Goal: Task Accomplishment & Management: Complete application form

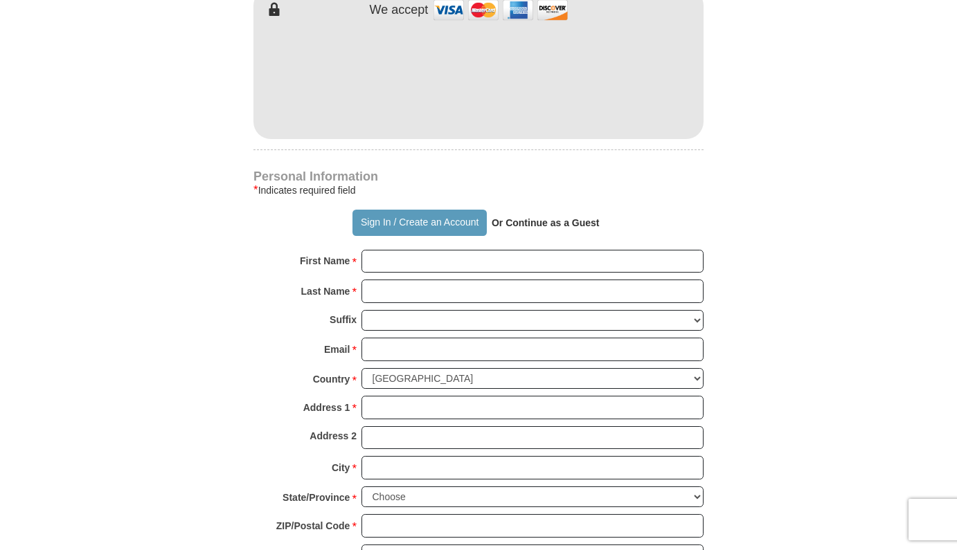
scroll to position [796, 0]
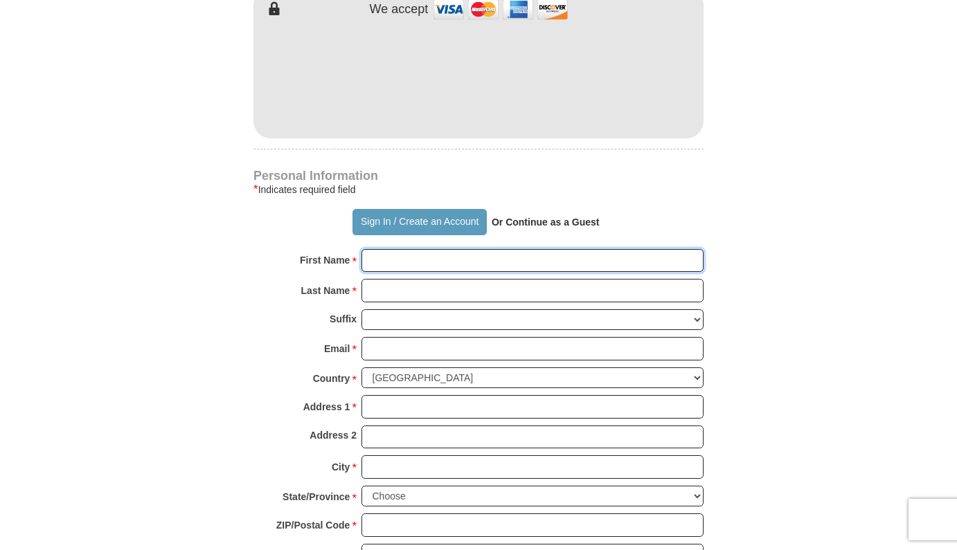
click at [375, 260] on input "First Name *" at bounding box center [532, 261] width 342 height 24
click at [522, 222] on strong "Or Continue as a Guest" at bounding box center [546, 222] width 108 height 11
click at [397, 254] on input "First Name *" at bounding box center [532, 261] width 342 height 24
type input "[PERSON_NAME]"
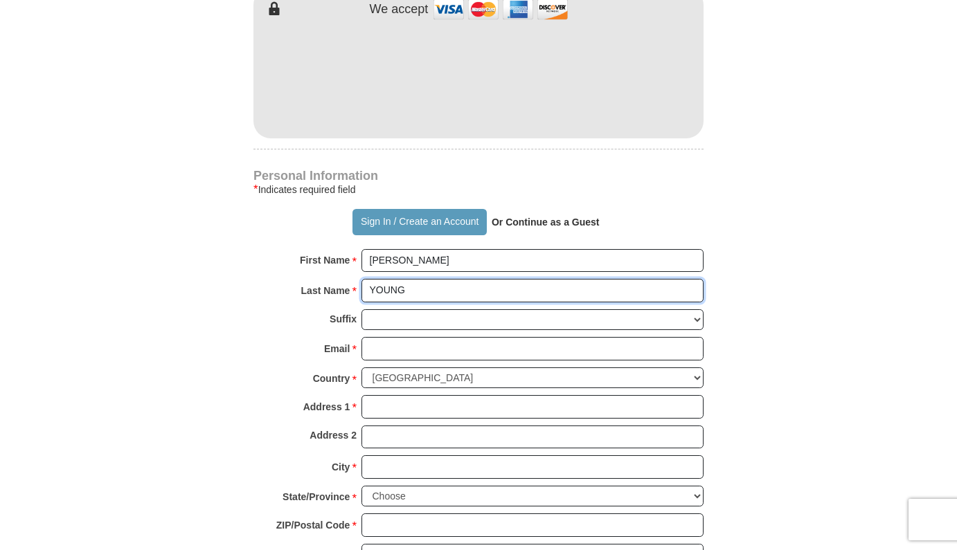
type input "YOUNG"
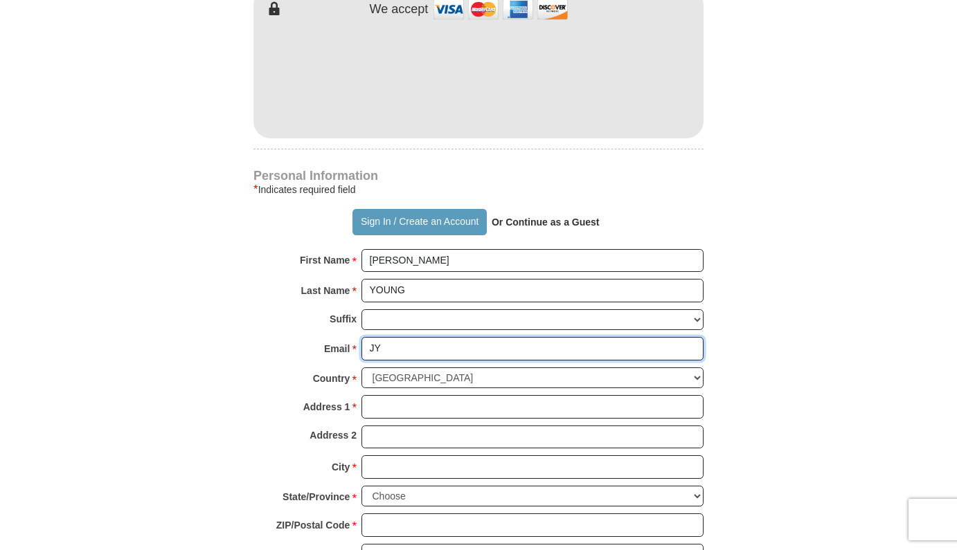
type input "J"
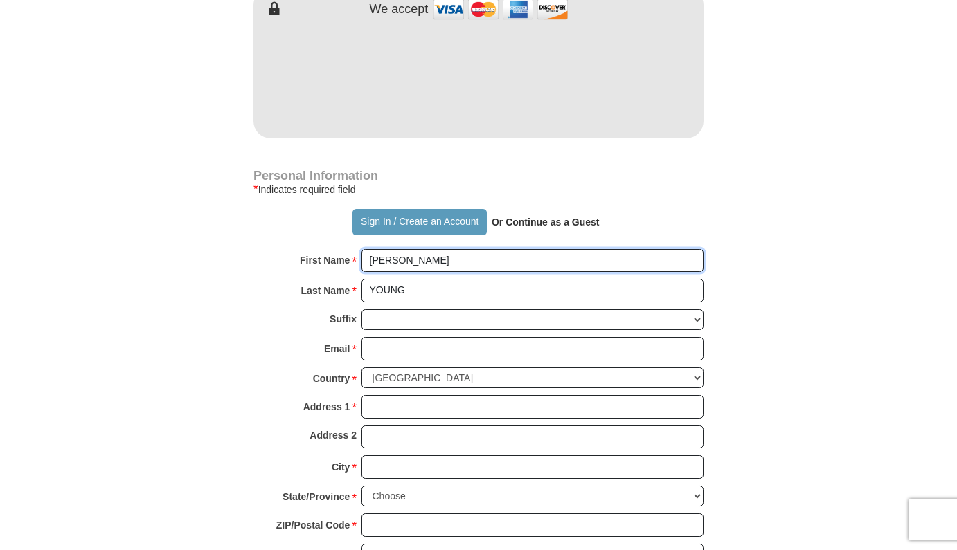
click at [400, 262] on input "[PERSON_NAME]" at bounding box center [532, 261] width 342 height 24
type input "[PERSON_NAME]"
click at [403, 289] on input "YOUNG" at bounding box center [532, 291] width 342 height 24
type input "Young"
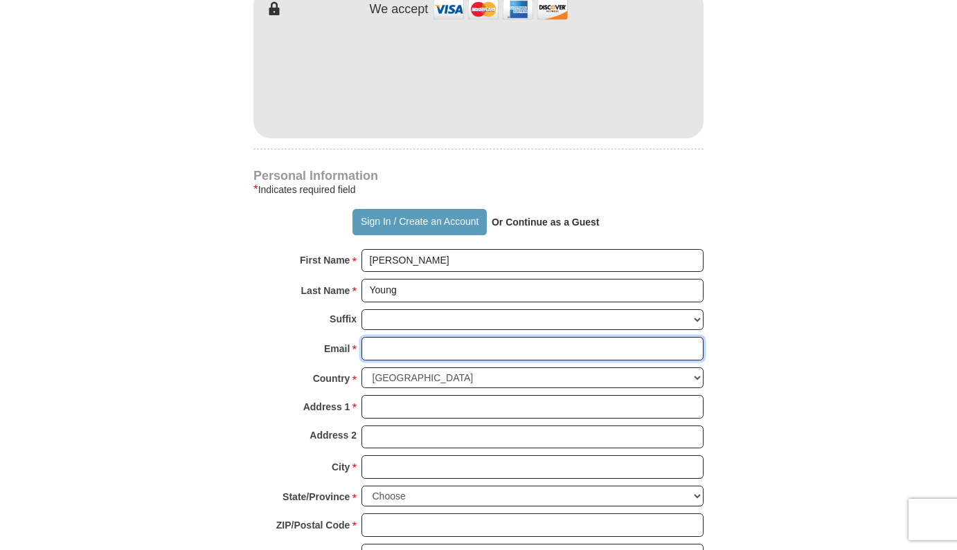
click at [370, 340] on input "Email *" at bounding box center [532, 349] width 342 height 24
type input "j"
type input "[EMAIL_ADDRESS][DOMAIN_NAME]"
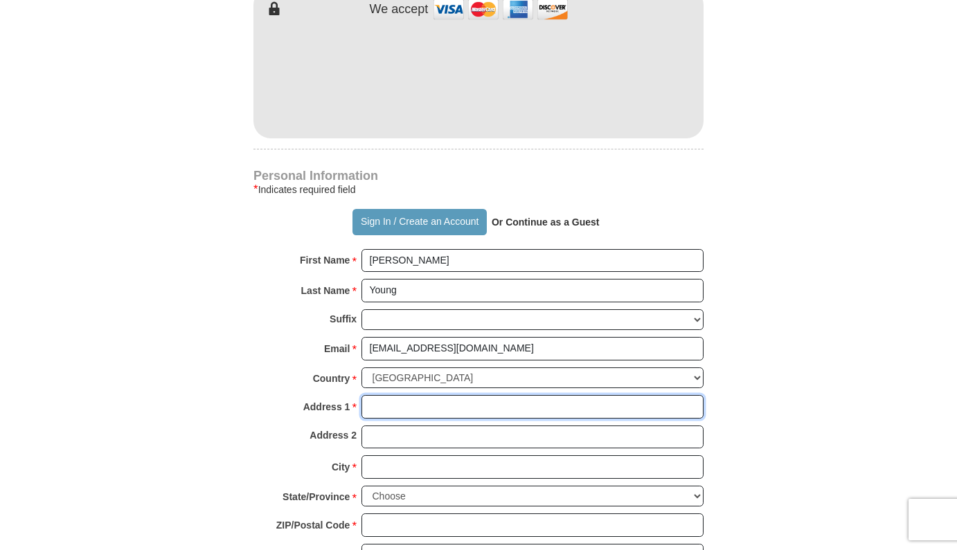
click at [376, 395] on input "Address 1 *" at bounding box center [532, 407] width 342 height 24
type input "[STREET_ADDRESS][PERSON_NAME]"
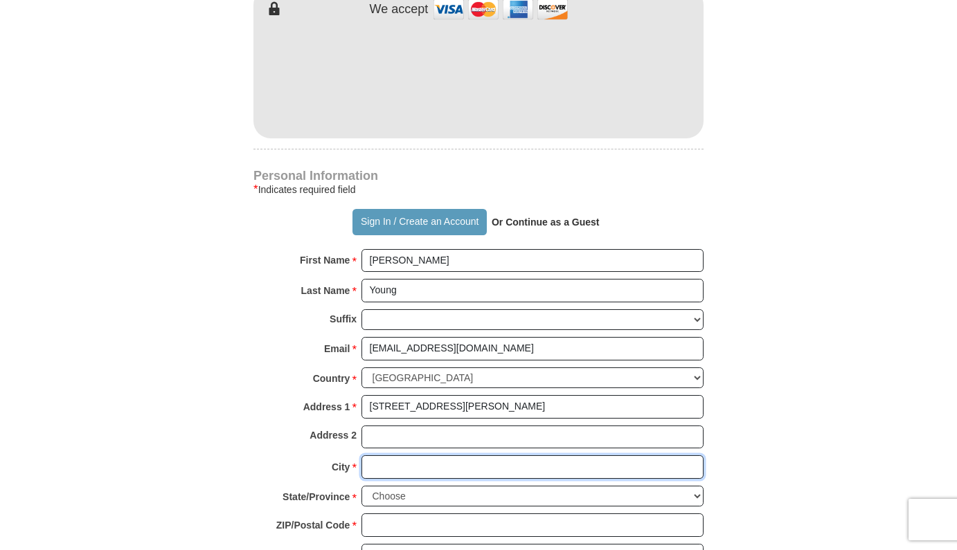
click at [379, 457] on input "City *" at bounding box center [532, 468] width 342 height 24
type input "Seguin"
select select "[GEOGRAPHIC_DATA]"
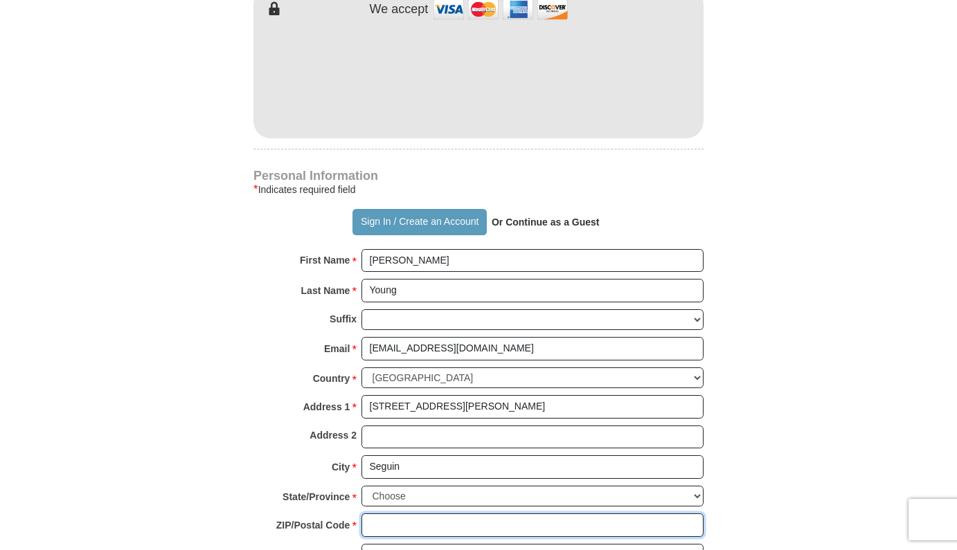
click at [390, 514] on input "ZIP/Postal Code *" at bounding box center [532, 526] width 342 height 24
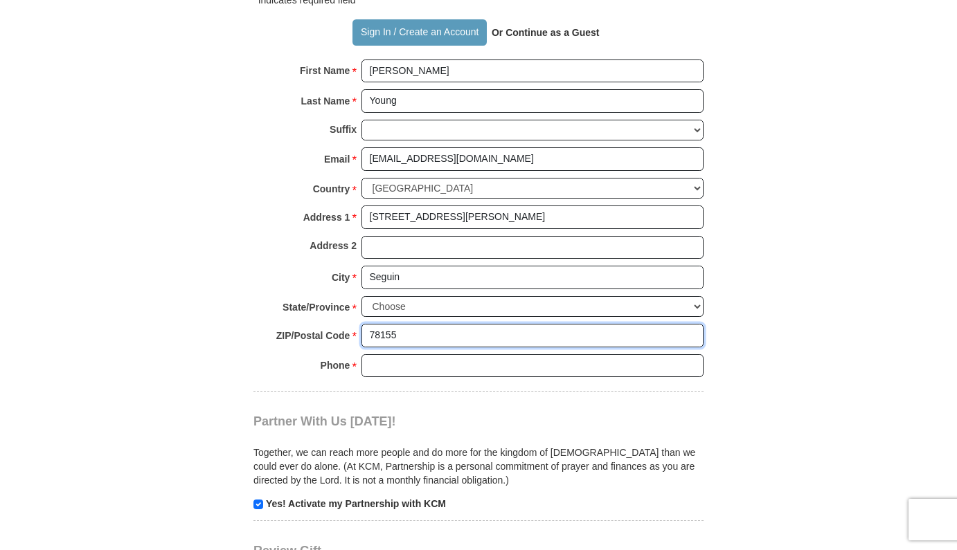
scroll to position [994, 0]
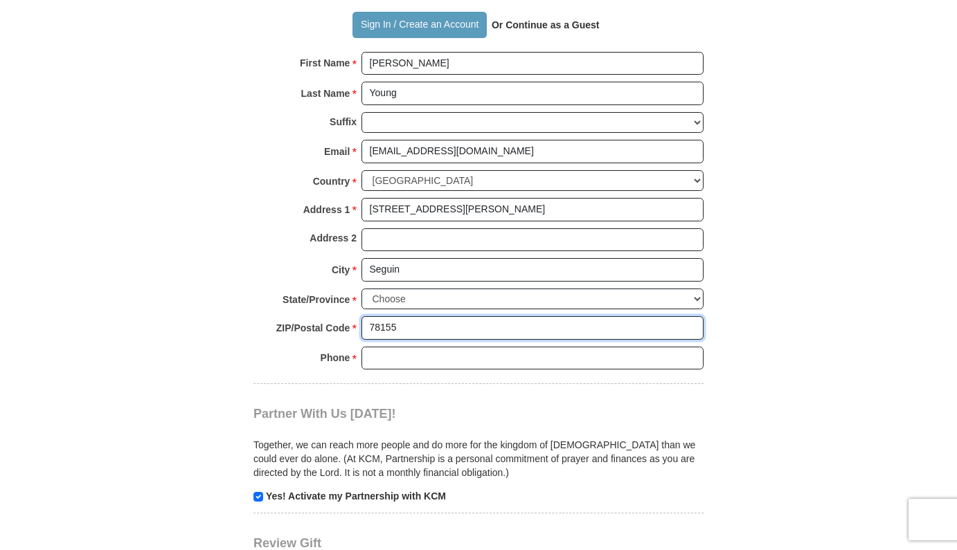
type input "78155"
click at [382, 347] on input "Phone * *" at bounding box center [532, 359] width 342 height 24
click at [386, 347] on input "6192441014" at bounding box center [532, 359] width 342 height 24
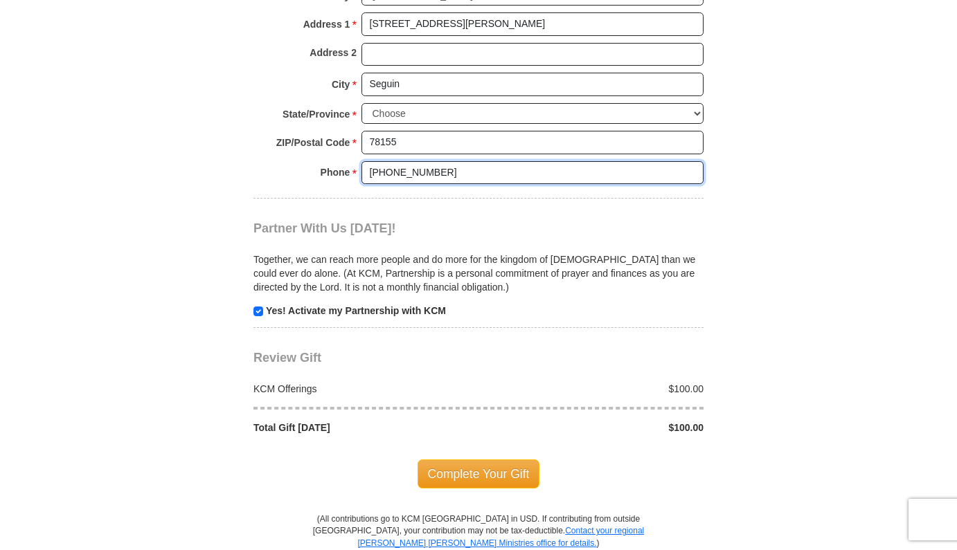
scroll to position [1183, 0]
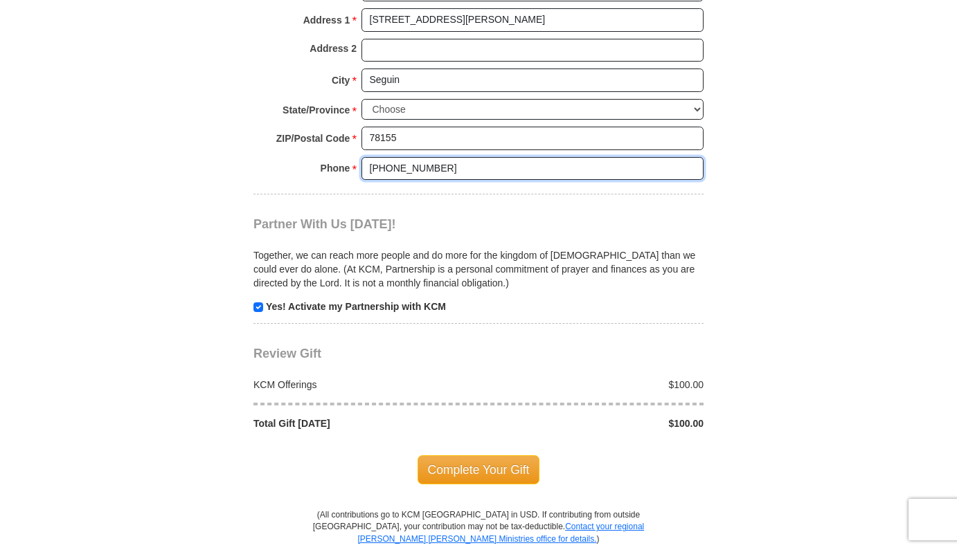
type input "[PHONE_NUMBER]"
click at [255, 303] on input "checkbox" at bounding box center [258, 308] width 10 height 10
checkbox input "false"
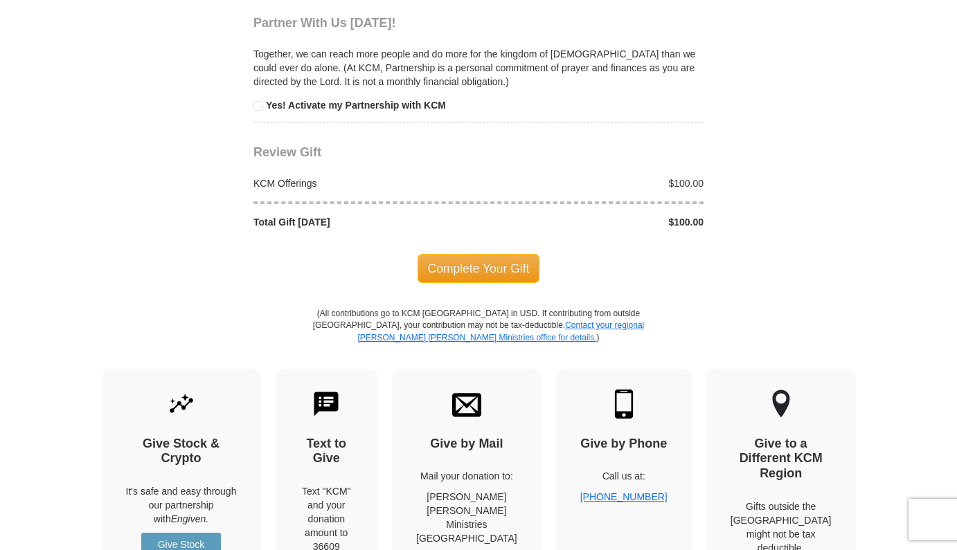
scroll to position [1385, 0]
click at [468, 254] on span "Complete Your Gift" at bounding box center [479, 268] width 123 height 29
